Goal: Transaction & Acquisition: Purchase product/service

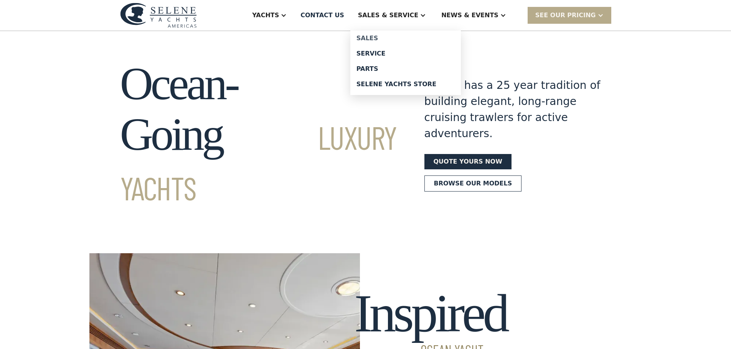
click at [403, 41] on div "Sales" at bounding box center [405, 38] width 98 height 6
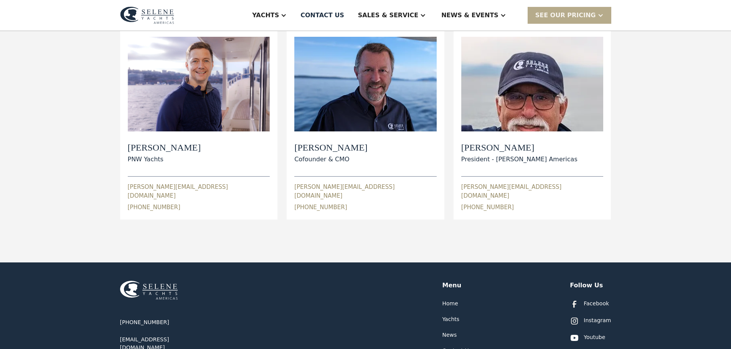
scroll to position [307, 0]
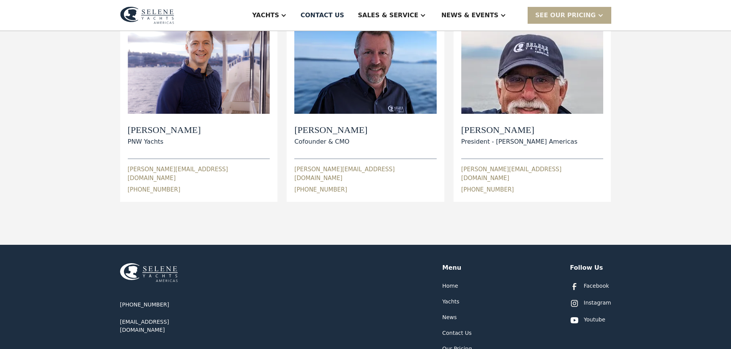
click at [449, 298] on div "Yachts" at bounding box center [450, 302] width 17 height 8
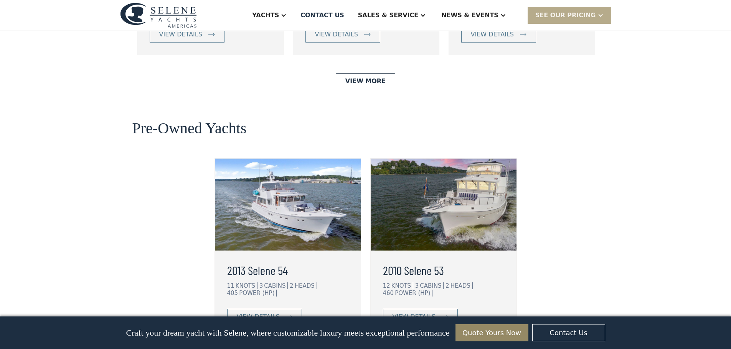
scroll to position [1871, 0]
click at [431, 312] on div "view details" at bounding box center [413, 316] width 43 height 9
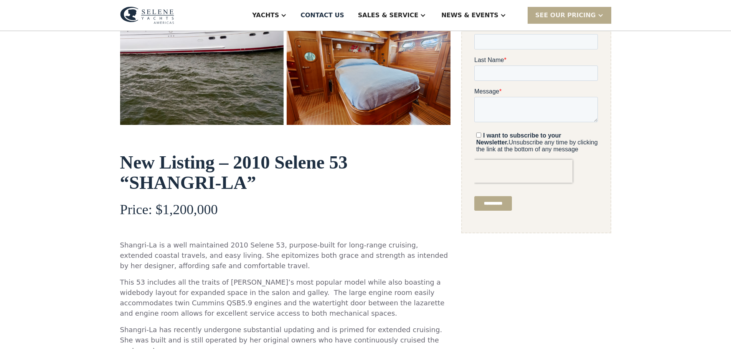
scroll to position [307, 0]
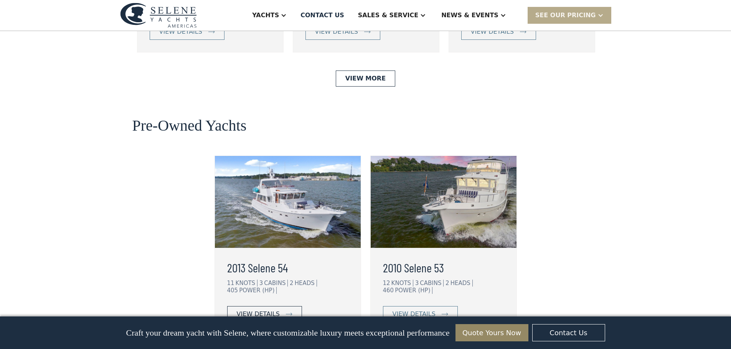
scroll to position [1871, 0]
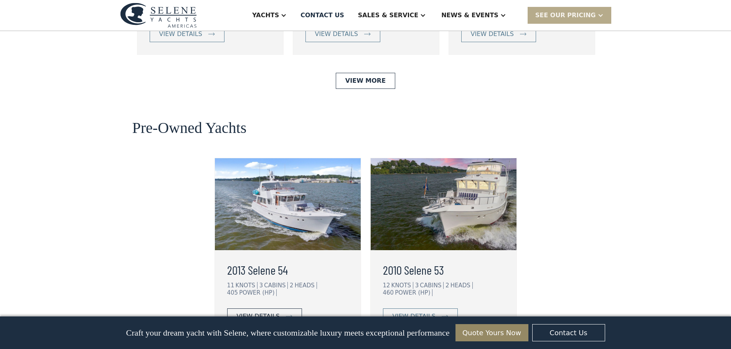
click at [266, 312] on div "view details" at bounding box center [258, 316] width 43 height 9
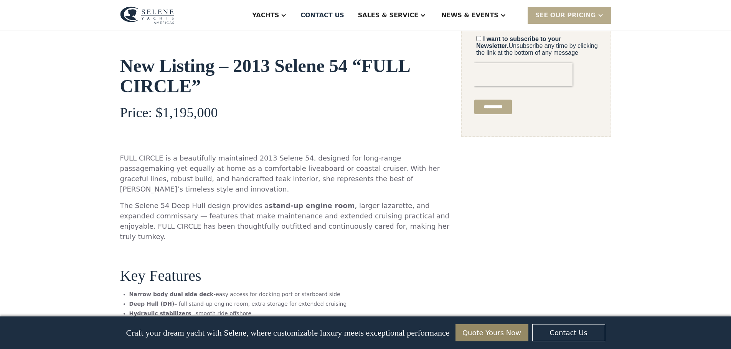
scroll to position [384, 0]
